Goal: Download file/media

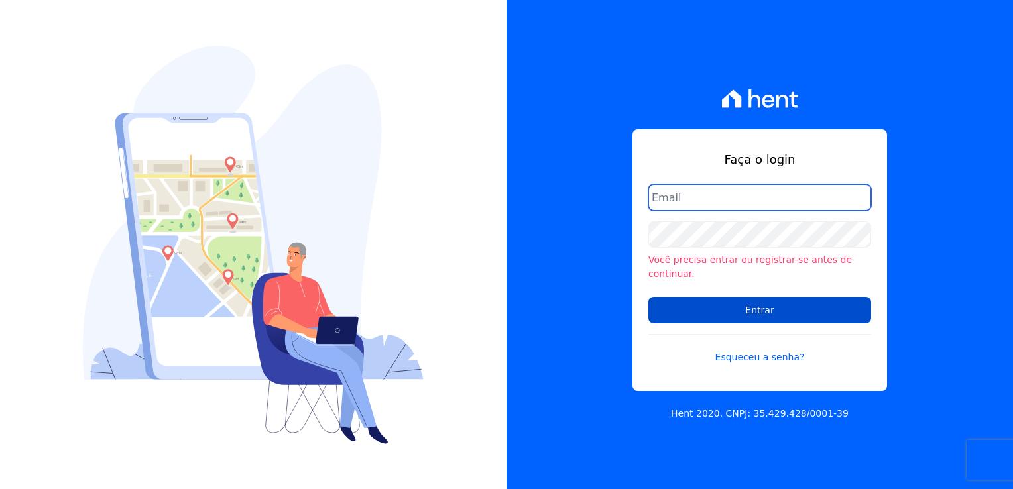
type input "[PERSON_NAME][EMAIL_ADDRESS][PERSON_NAME][DOMAIN_NAME]"
click at [752, 299] on input "Entrar" at bounding box center [760, 310] width 223 height 27
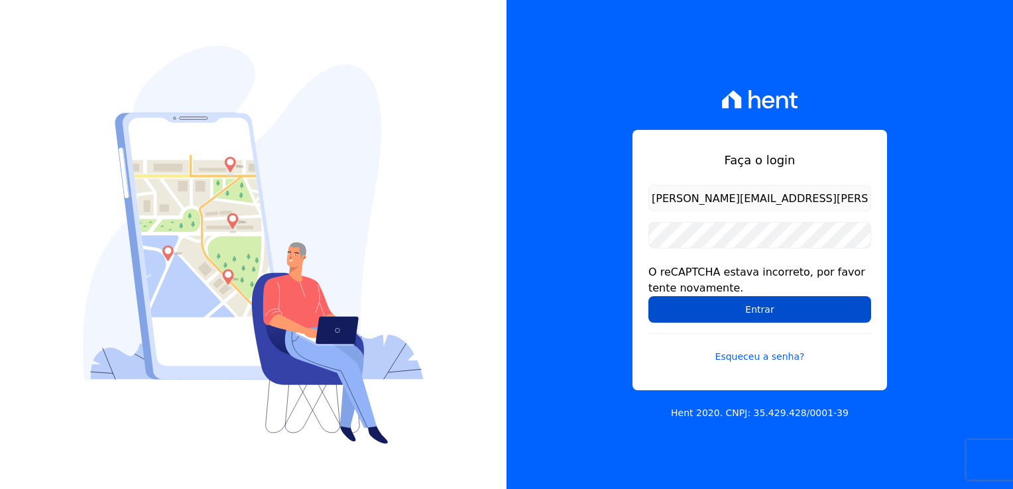
click at [751, 312] on input "Entrar" at bounding box center [760, 309] width 223 height 27
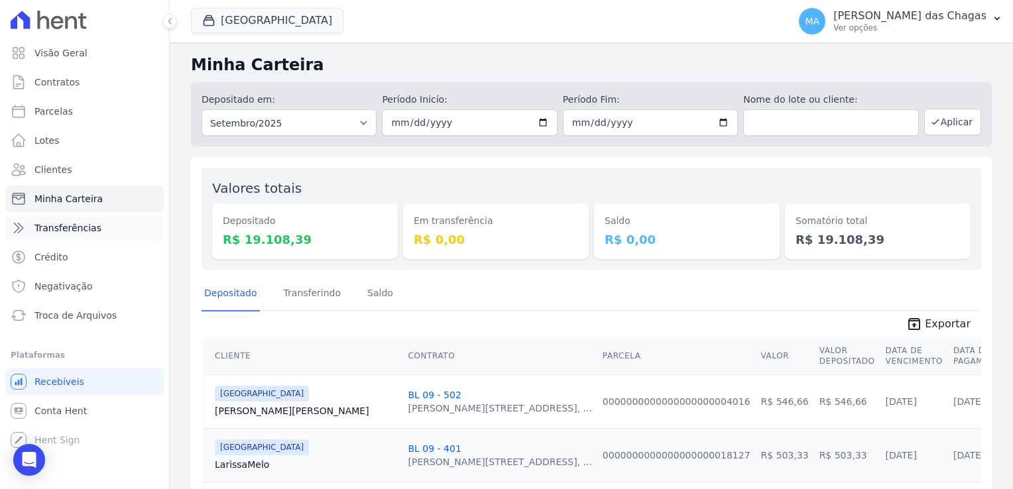
click at [77, 223] on span "Transferências" at bounding box center [67, 227] width 67 height 13
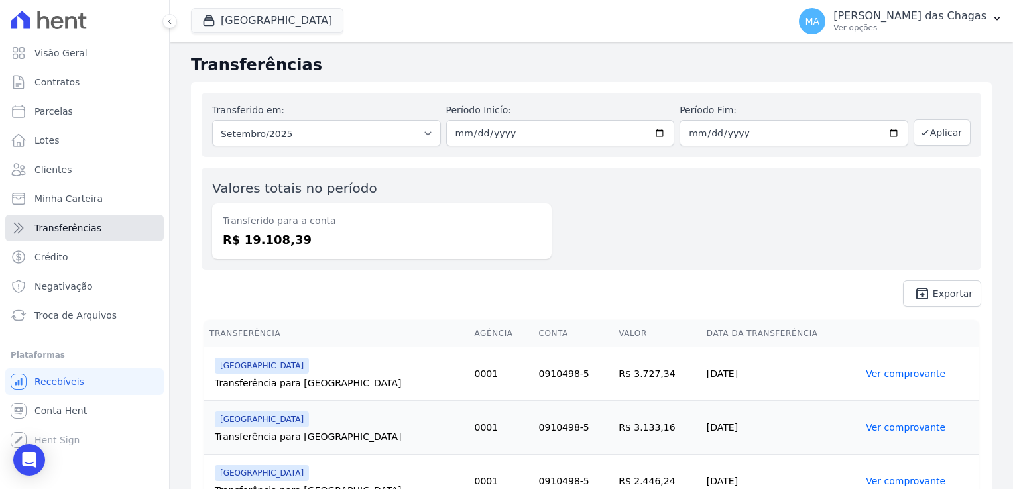
click at [83, 227] on span "Transferências" at bounding box center [67, 227] width 67 height 13
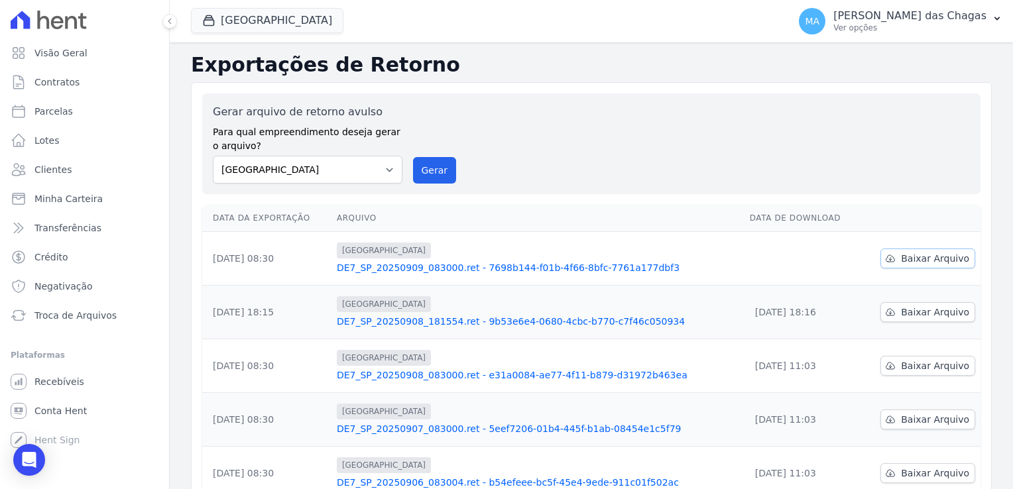
click at [903, 259] on span "Baixar Arquivo" at bounding box center [935, 258] width 68 height 13
